Goal: Task Accomplishment & Management: Manage account settings

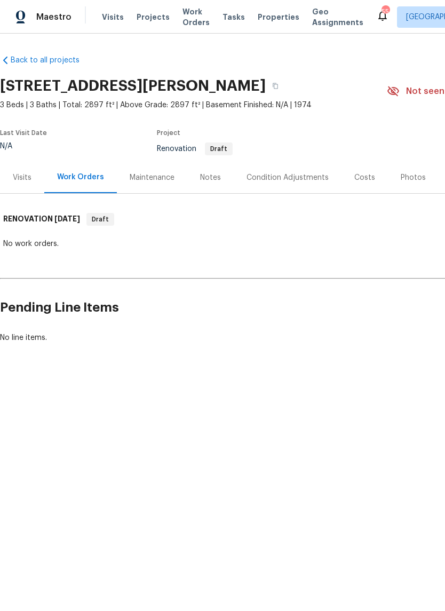
click at [20, 188] on div "Visits" at bounding box center [22, 177] width 44 height 31
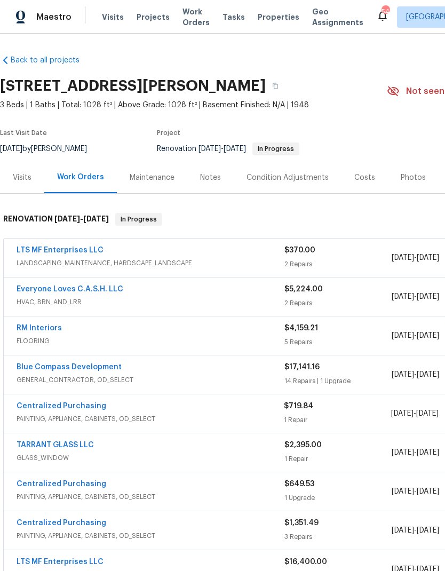
scroll to position [0, -3]
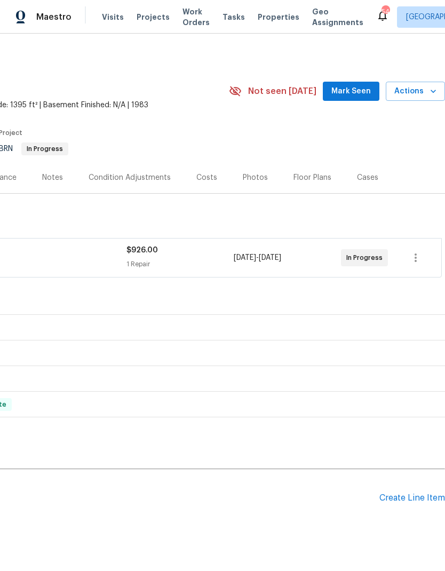
scroll to position [0, 158]
